Goal: Book appointment/travel/reservation

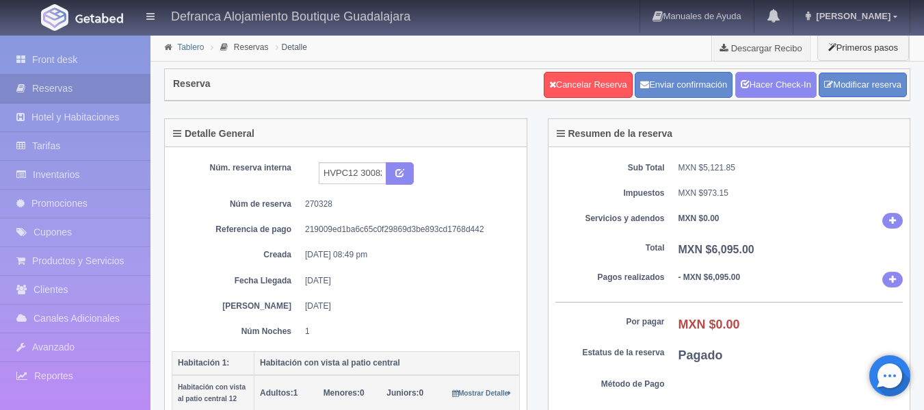
click at [194, 47] on link "Tablero" at bounding box center [190, 47] width 27 height 10
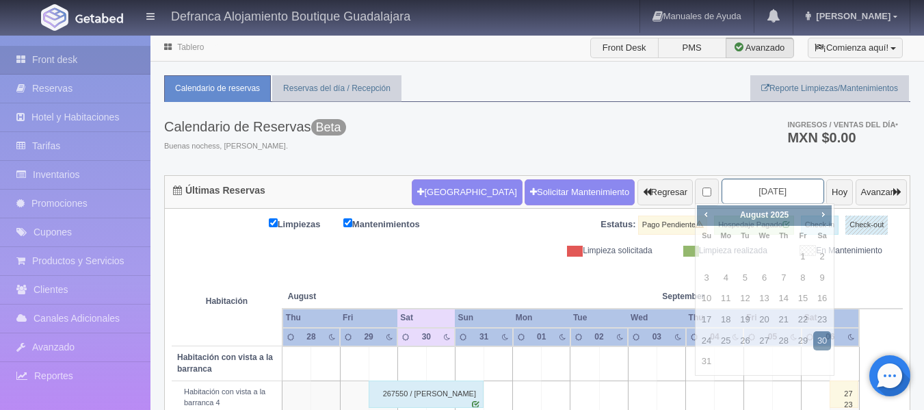
click at [792, 188] on input "2025-08-30" at bounding box center [773, 191] width 103 height 25
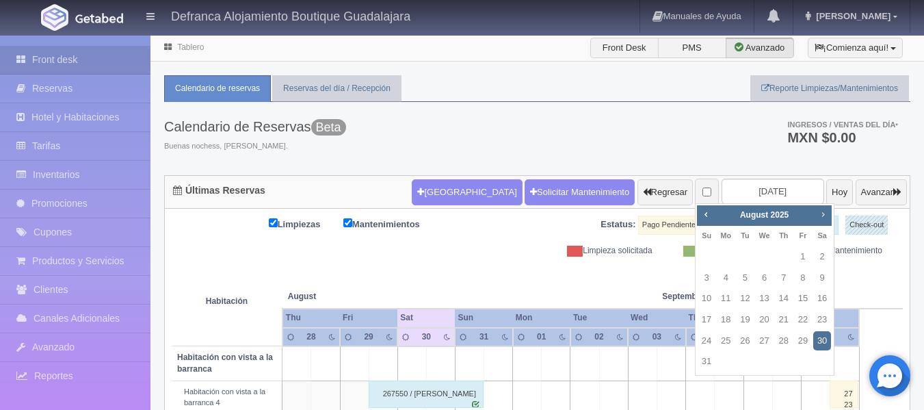
click at [824, 217] on span "Next" at bounding box center [822, 214] width 11 height 11
click at [707, 300] on link "14" at bounding box center [707, 299] width 18 height 20
type input "[DATE]"
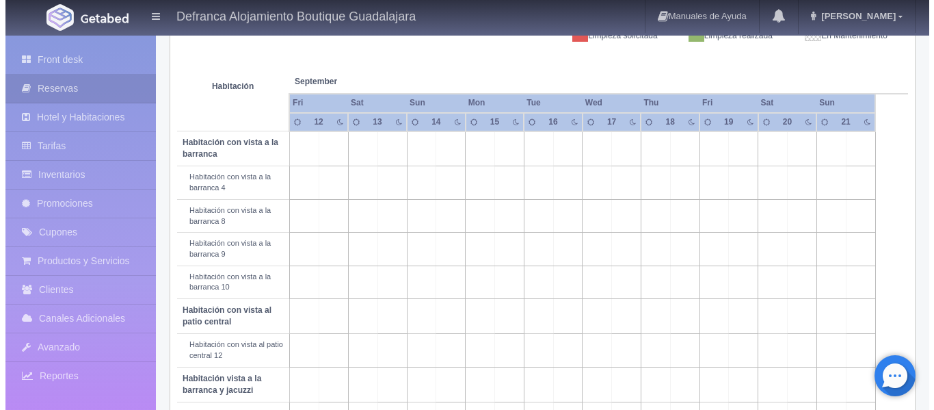
scroll to position [146, 0]
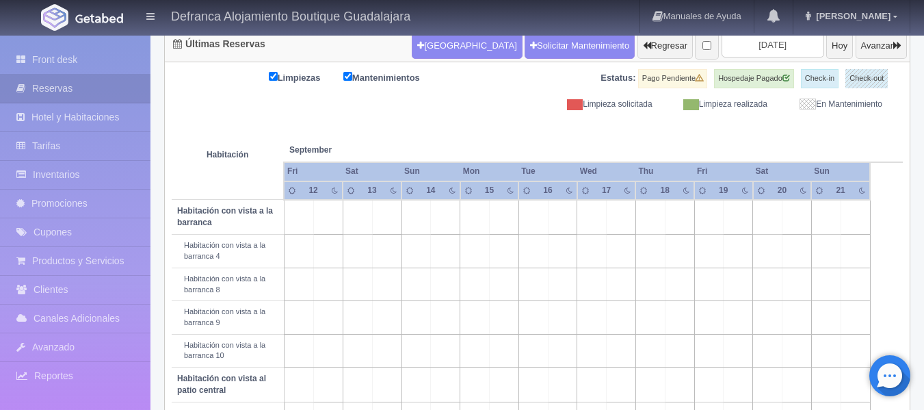
click at [449, 253] on td at bounding box center [445, 251] width 29 height 33
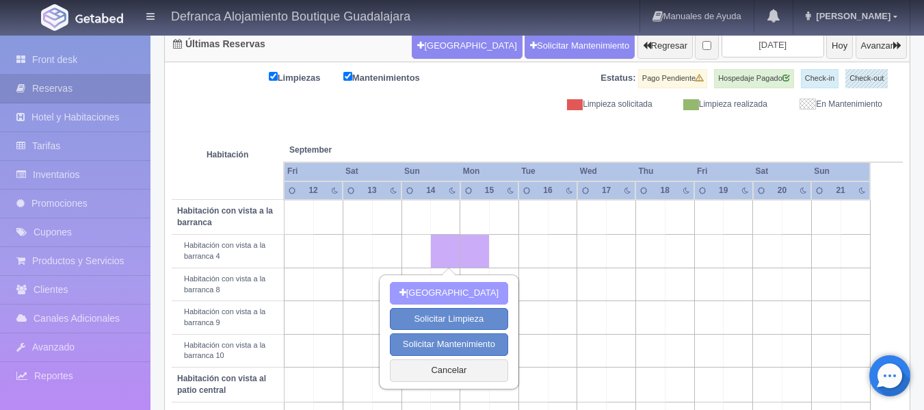
click at [459, 289] on button "[GEOGRAPHIC_DATA]" at bounding box center [449, 293] width 118 height 23
type input "[DATE]"
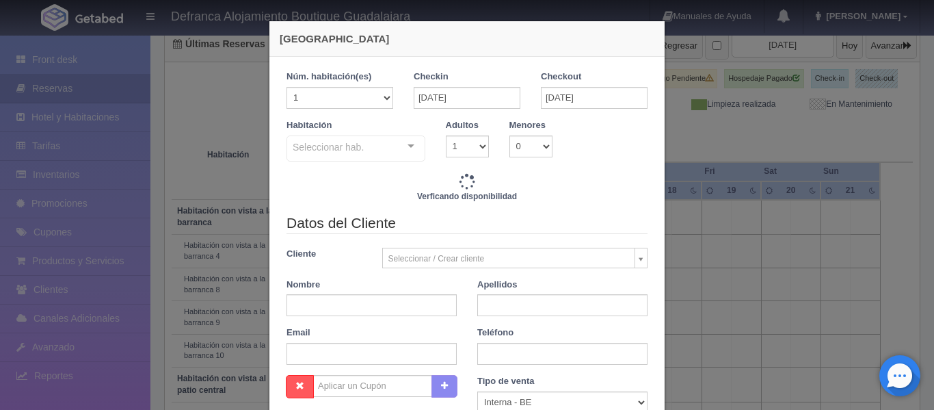
checkbox input "false"
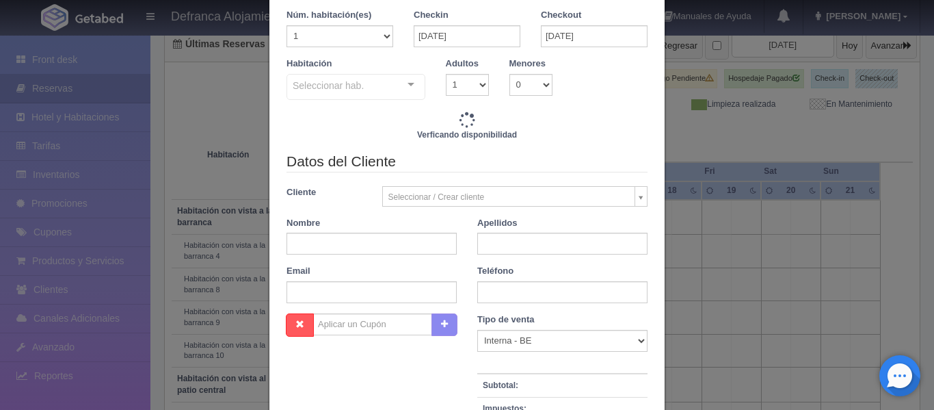
type input "6110.00"
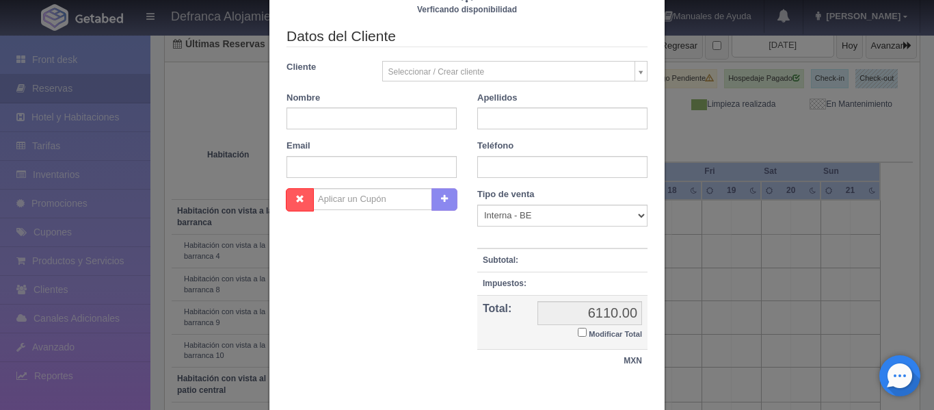
scroll to position [259, 0]
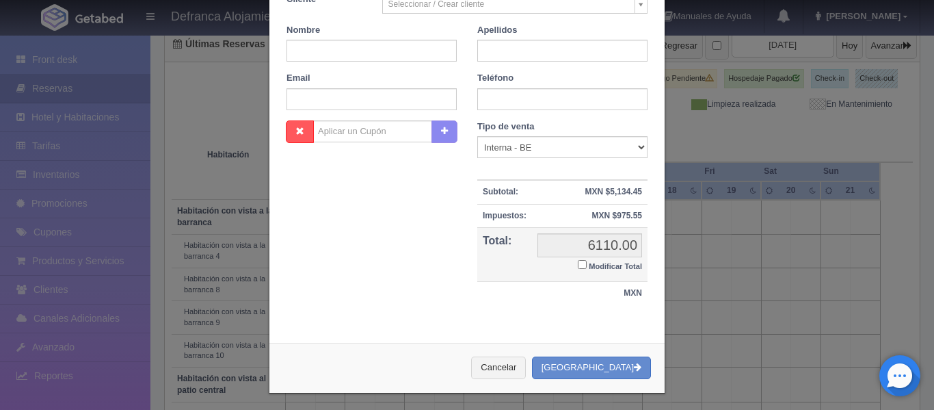
checkbox input "false"
click at [526, 367] on button "Cancelar" at bounding box center [498, 367] width 55 height 23
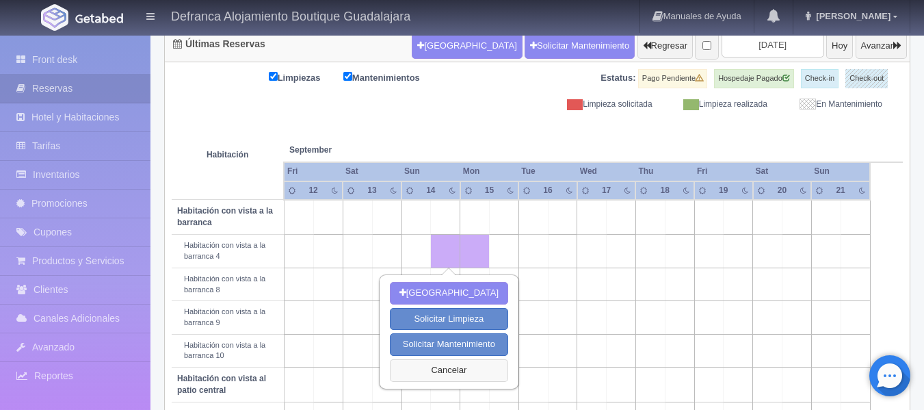
click at [457, 370] on button "Cancelar" at bounding box center [449, 370] width 118 height 23
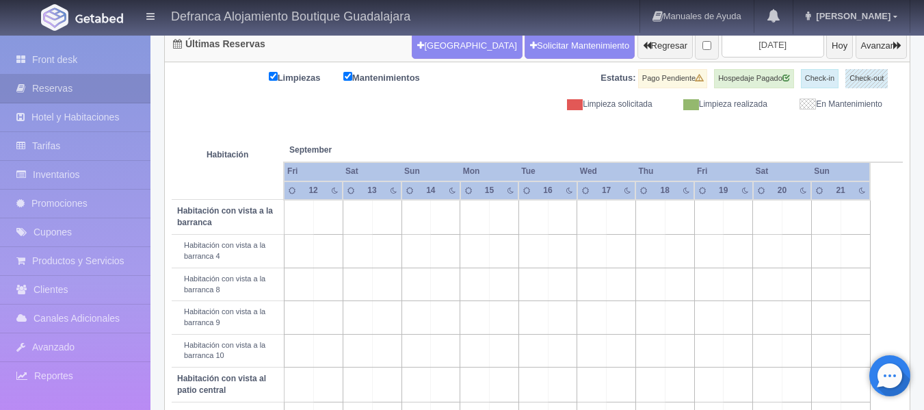
click at [499, 259] on td at bounding box center [503, 251] width 29 height 33
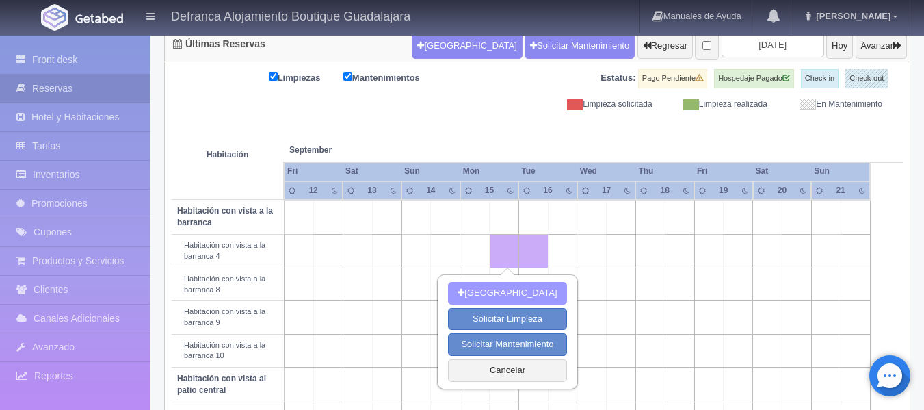
click at [505, 290] on button "[GEOGRAPHIC_DATA]" at bounding box center [507, 293] width 118 height 23
type input "[DATE]"
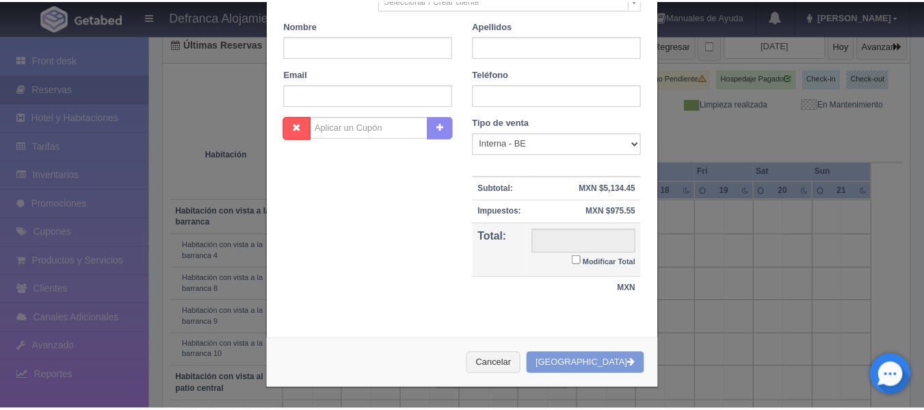
scroll to position [255, 0]
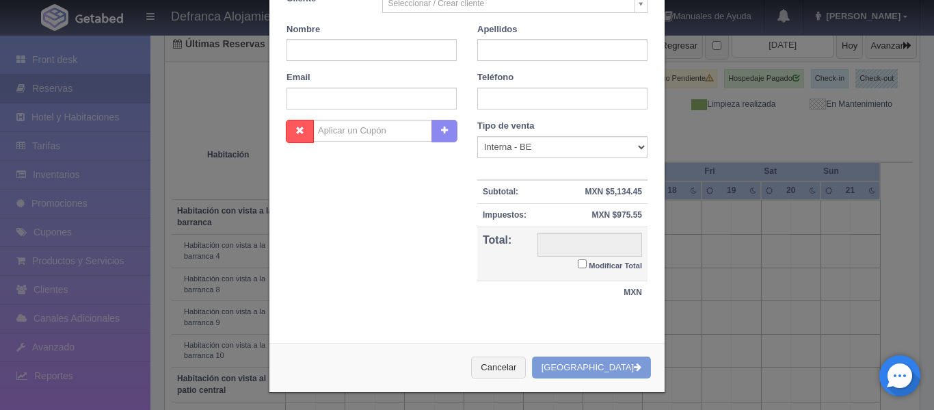
checkbox input "false"
type input "6110.00"
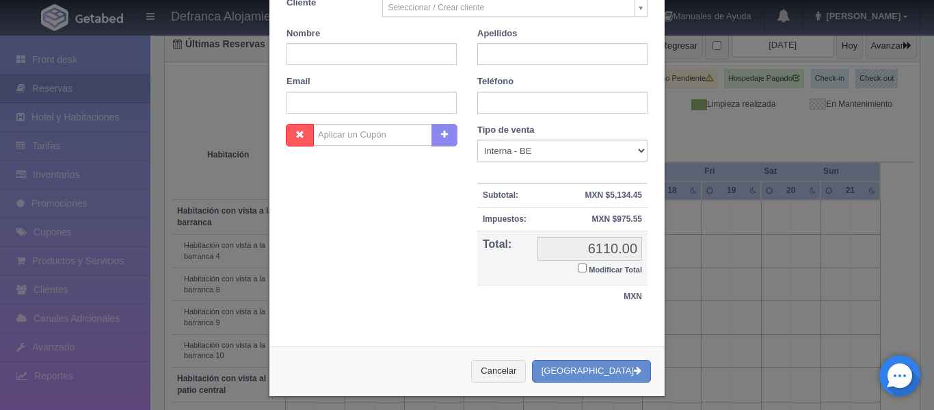
checkbox input "false"
click at [520, 369] on button "Cancelar" at bounding box center [498, 371] width 55 height 23
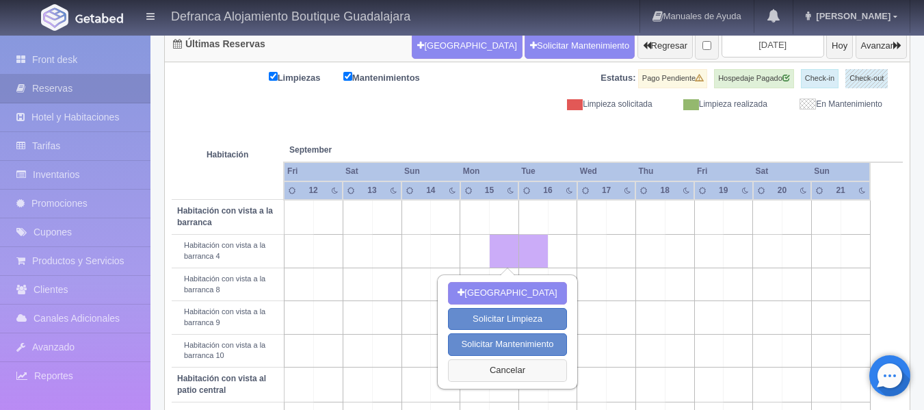
click at [501, 369] on button "Cancelar" at bounding box center [507, 370] width 118 height 23
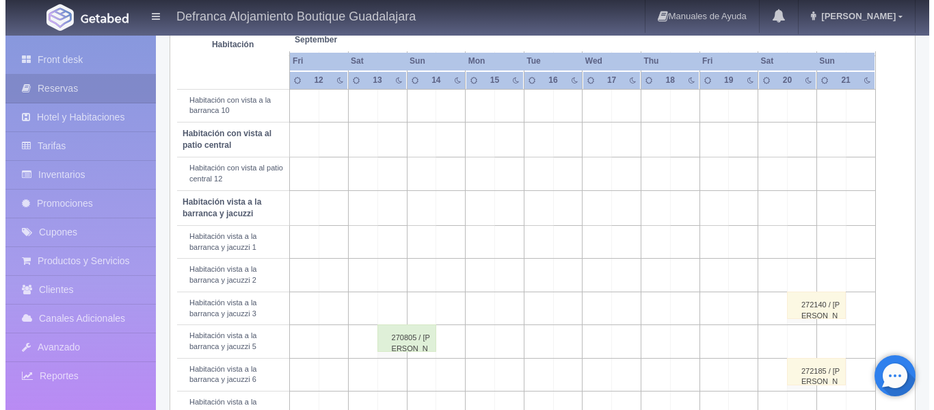
scroll to position [420, 0]
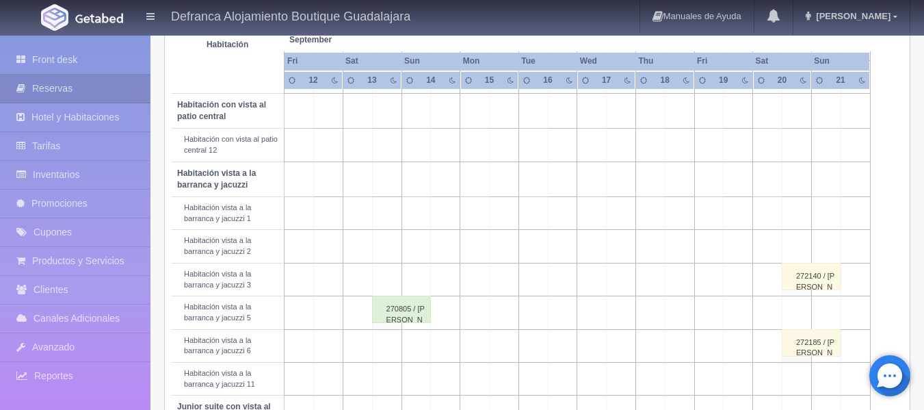
click at [449, 270] on td at bounding box center [445, 279] width 29 height 33
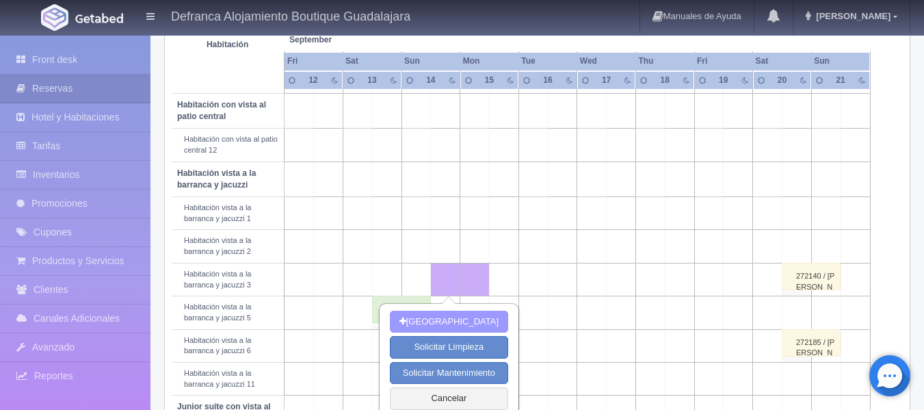
click at [449, 321] on button "[GEOGRAPHIC_DATA]" at bounding box center [449, 322] width 118 height 23
type input "[DATE]"
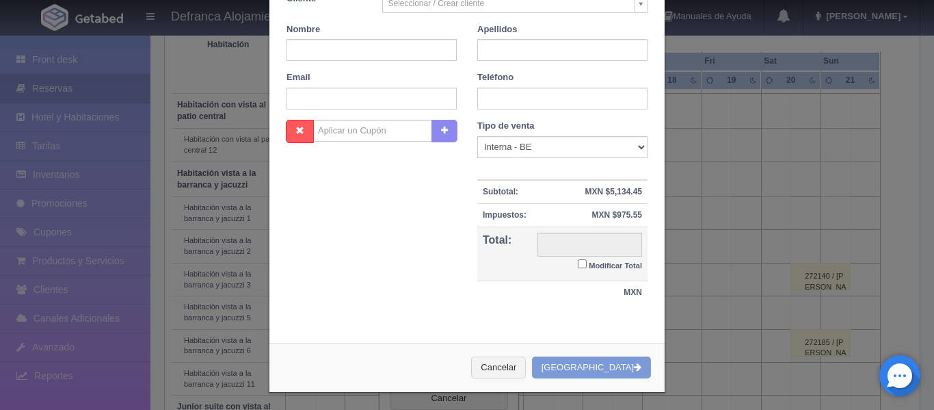
scroll to position [252, 0]
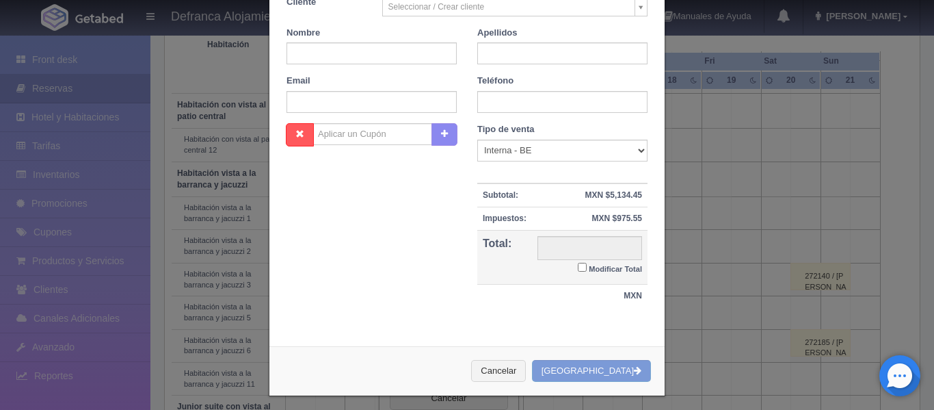
checkbox input "false"
type input "6710.00"
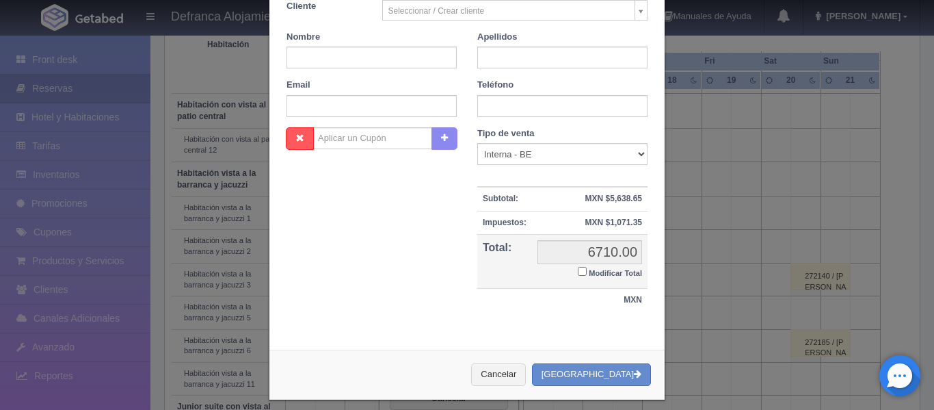
checkbox input "false"
click at [526, 374] on button "Cancelar" at bounding box center [498, 374] width 55 height 23
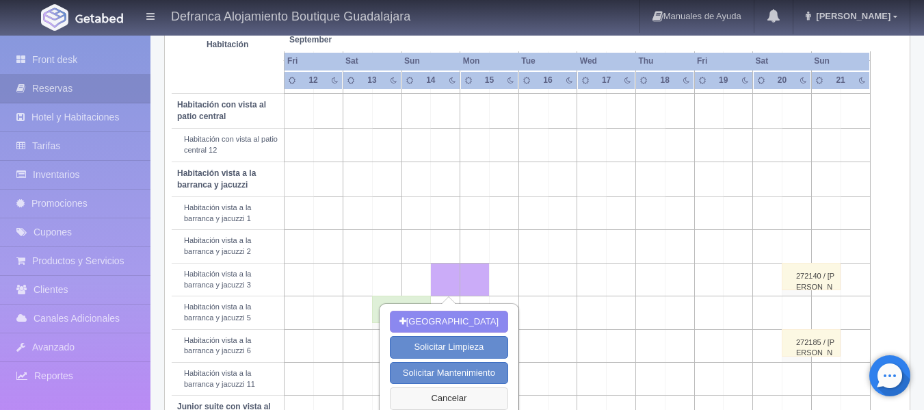
click at [428, 398] on button "Cancelar" at bounding box center [449, 398] width 118 height 23
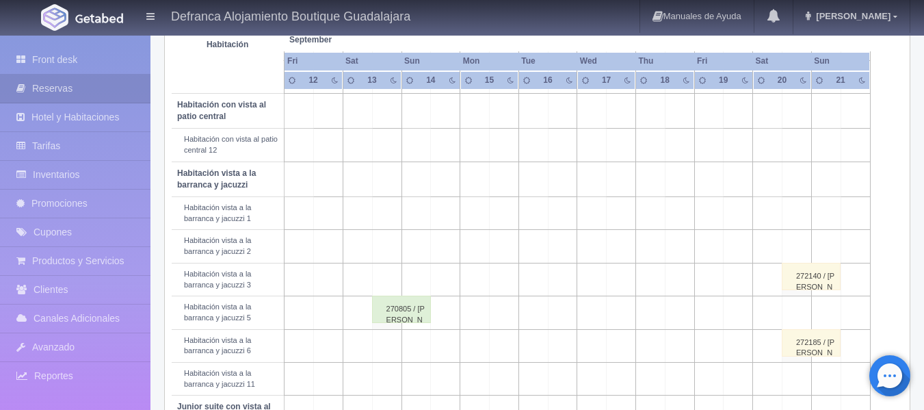
click at [502, 248] on td at bounding box center [503, 246] width 29 height 33
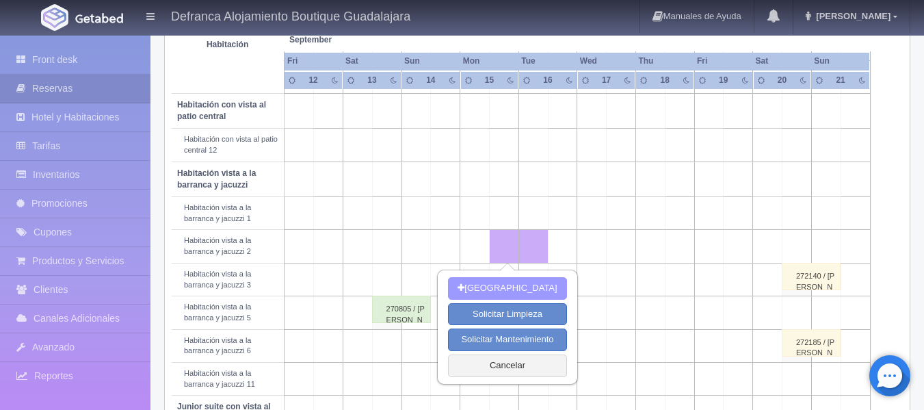
click at [505, 287] on button "[GEOGRAPHIC_DATA]" at bounding box center [507, 288] width 118 height 23
type input "[DATE]"
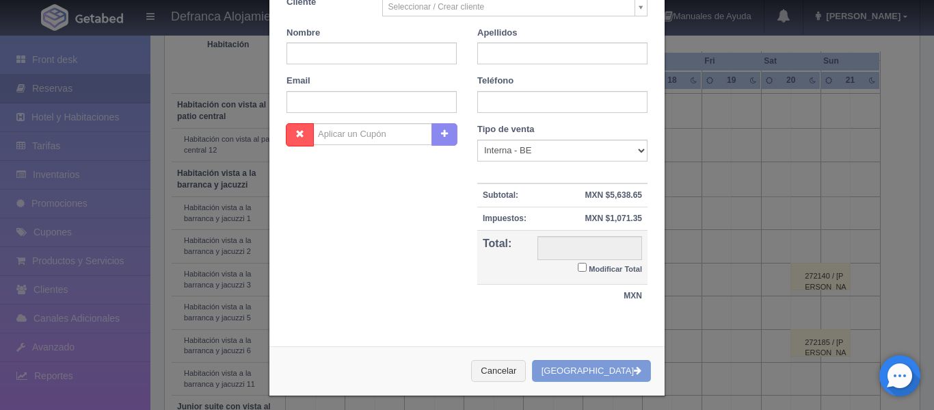
scroll to position [248, 0]
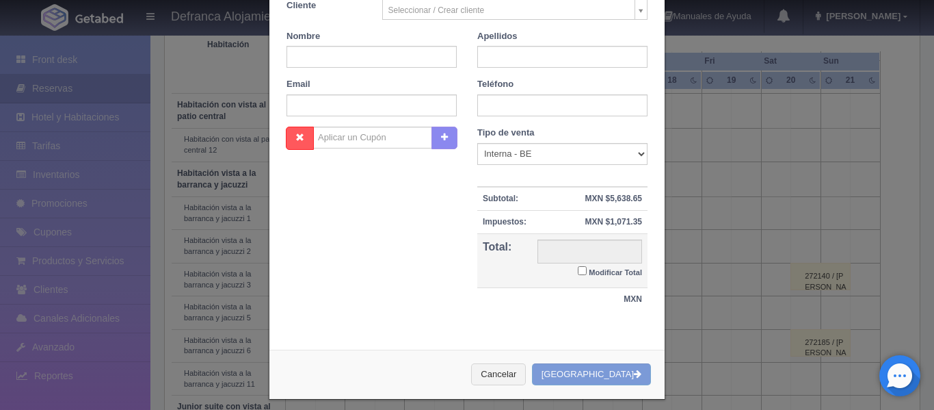
checkbox input "false"
type input "6710.00"
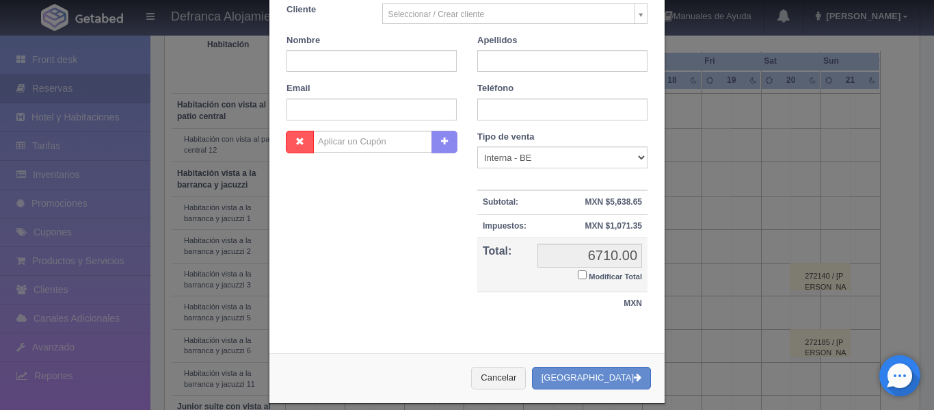
checkbox input "false"
